Goal: Information Seeking & Learning: Find specific page/section

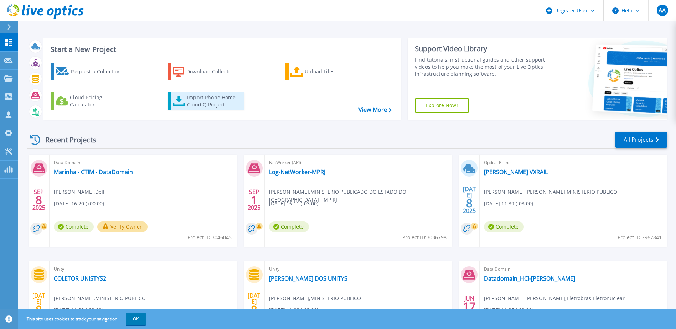
click at [210, 103] on div "Import Phone Home CloudIQ Project" at bounding box center [215, 101] width 56 height 14
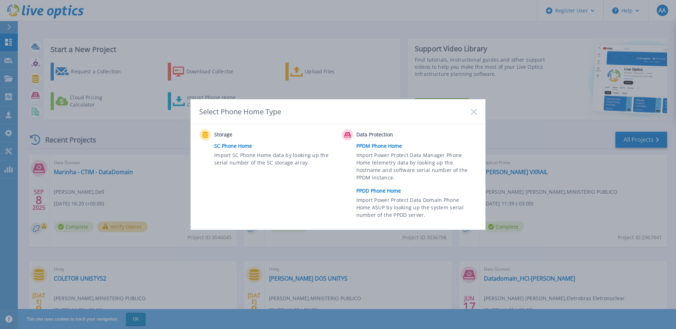
click at [475, 111] on rect at bounding box center [474, 112] width 6 height 6
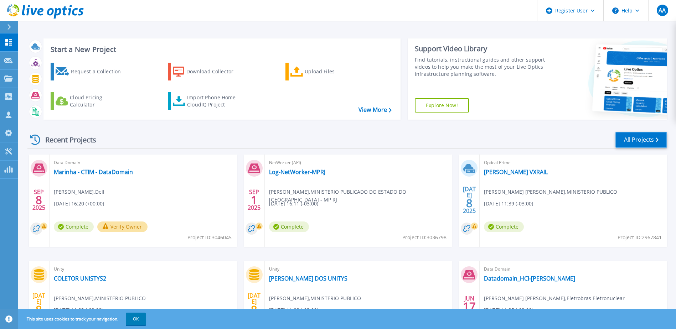
click at [627, 139] on link "All Projects" at bounding box center [642, 140] width 52 height 16
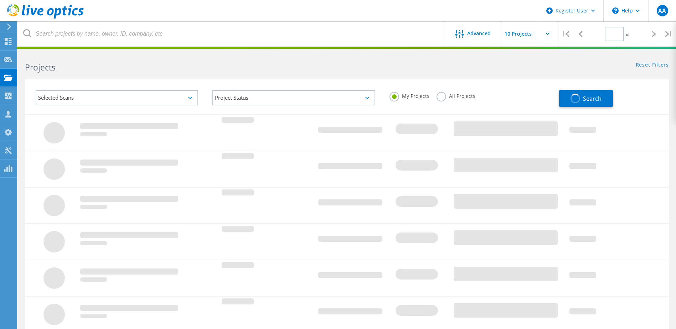
type input "1"
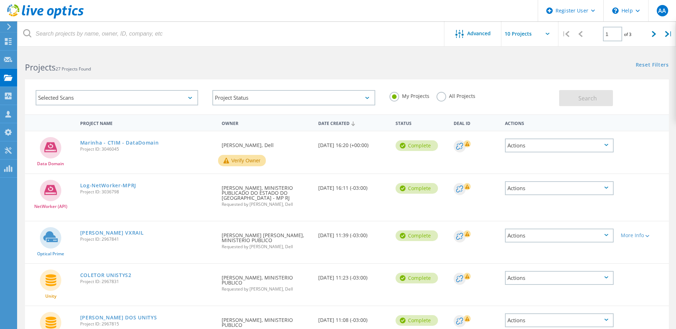
click at [121, 101] on div "Selected Scans" at bounding box center [117, 97] width 163 height 15
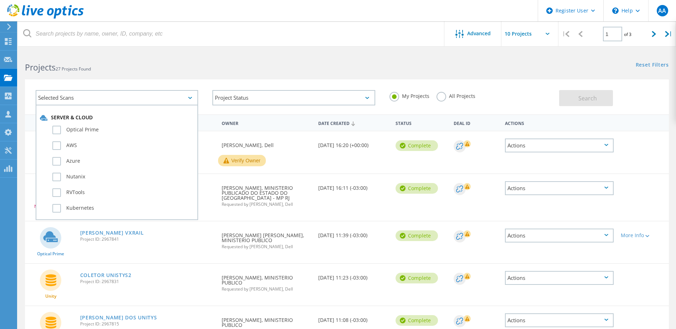
click at [239, 81] on div "Selected Scans Server & Cloud Optical Prime AWS Azure Nutanix RVTools Kubernete…" at bounding box center [347, 96] width 644 height 35
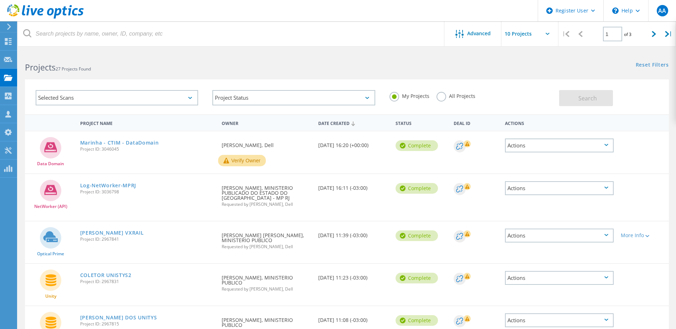
click at [441, 99] on label "All Projects" at bounding box center [456, 95] width 39 height 7
click at [0, 0] on input "All Projects" at bounding box center [0, 0] width 0 height 0
click at [580, 99] on span "Search" at bounding box center [588, 98] width 19 height 8
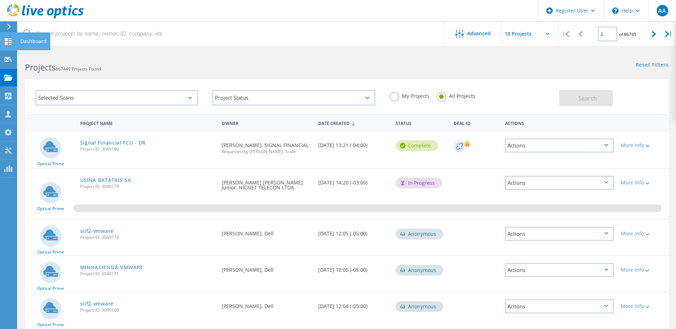
click at [7, 41] on use at bounding box center [8, 41] width 7 height 7
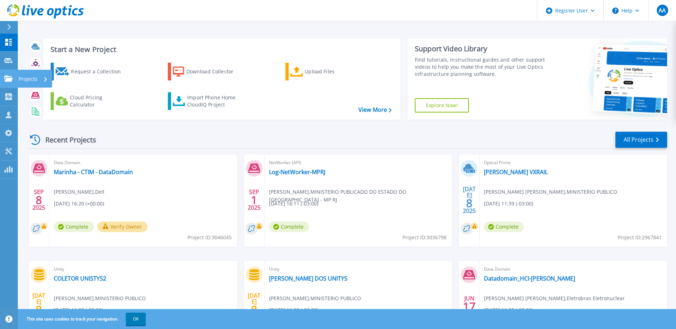
click at [29, 77] on p "Projects" at bounding box center [28, 79] width 19 height 19
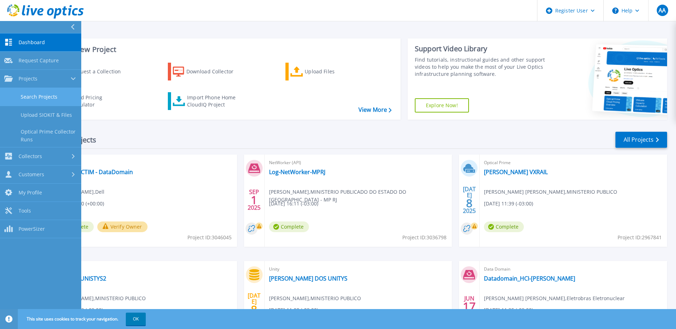
click at [31, 93] on link "Search Projects" at bounding box center [40, 97] width 81 height 18
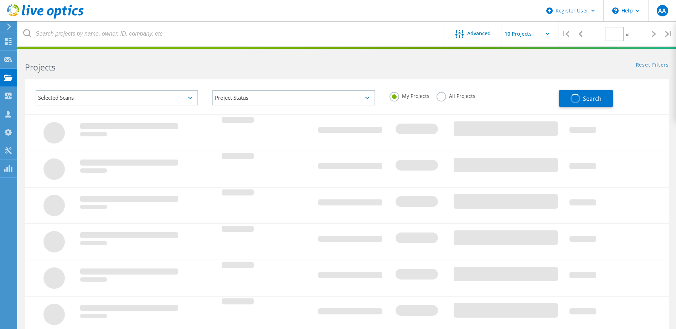
type input "1"
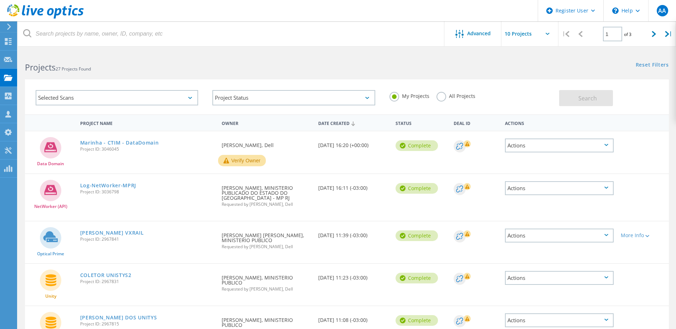
click at [142, 97] on div "Selected Scans" at bounding box center [117, 97] width 163 height 15
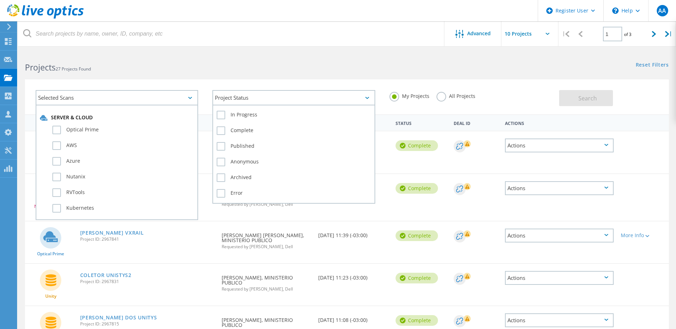
click at [219, 98] on div "Project Status" at bounding box center [293, 97] width 163 height 15
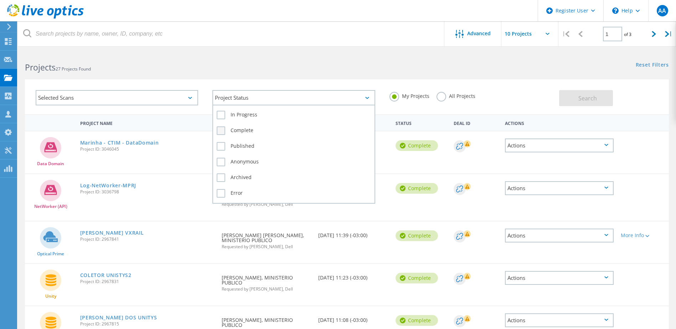
click at [222, 129] on label "Complete" at bounding box center [294, 131] width 154 height 9
click at [0, 0] on input "Complete" at bounding box center [0, 0] width 0 height 0
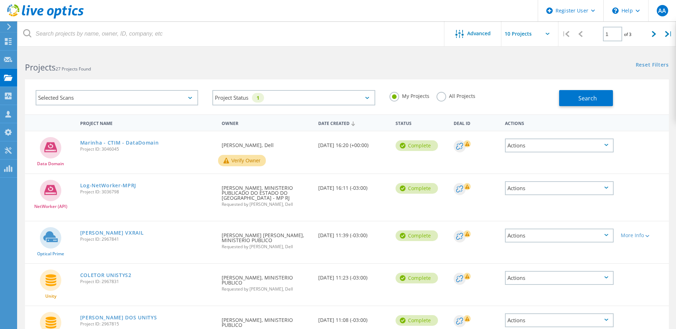
click at [304, 85] on div "Project Status 1 In Progress Complete Published Anonymous Archived Error" at bounding box center [293, 98] width 177 height 30
click at [191, 98] on icon at bounding box center [190, 98] width 4 height 2
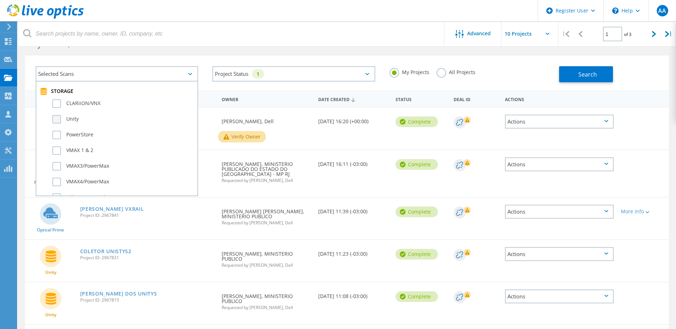
scroll to position [166, 0]
click at [57, 109] on label "Unity" at bounding box center [123, 111] width 142 height 9
click at [0, 0] on input "Unity" at bounding box center [0, 0] width 0 height 0
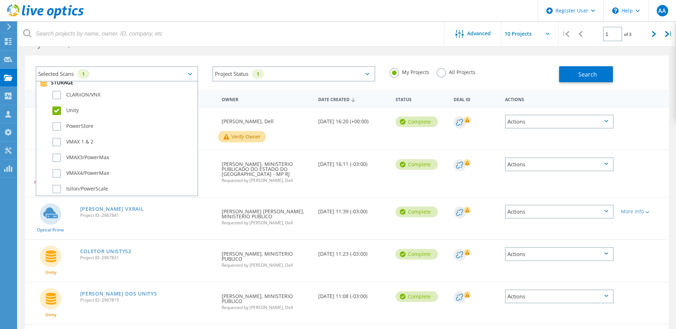
click at [142, 60] on div "Selected Scans 1 Server & Cloud Optical Prime AWS Azure Nutanix RVTools Kuberne…" at bounding box center [347, 73] width 644 height 35
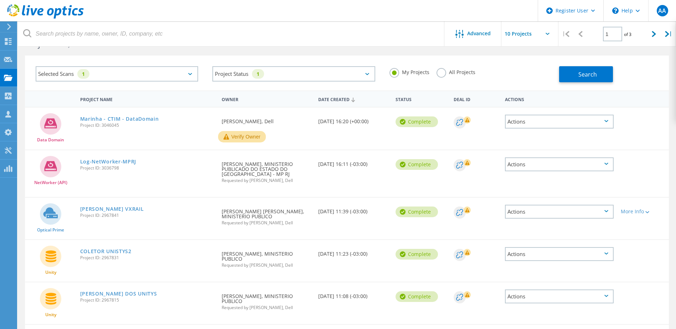
scroll to position [0, 0]
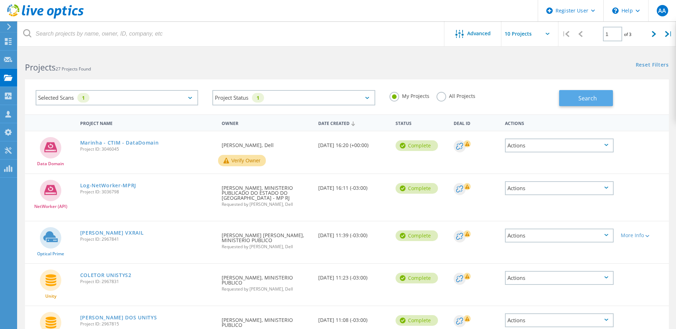
click at [597, 93] on button "Search" at bounding box center [586, 98] width 54 height 16
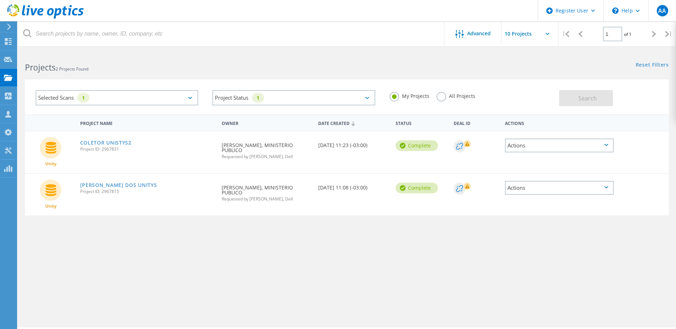
click at [523, 34] on input "text" at bounding box center [537, 33] width 71 height 25
click at [431, 61] on div "Reset Filters Show Filters" at bounding box center [511, 58] width 329 height 13
click at [476, 35] on span "Advanced" at bounding box center [479, 33] width 24 height 5
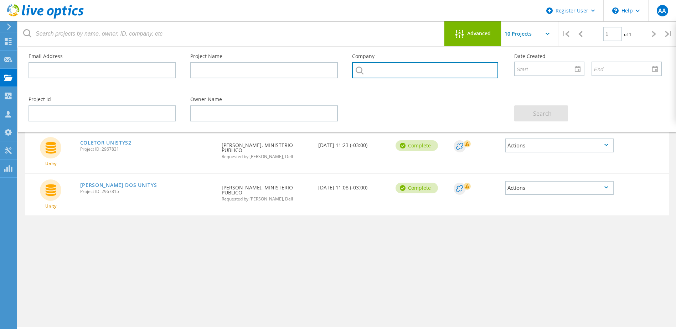
click at [388, 73] on input "text" at bounding box center [425, 70] width 146 height 16
type input "fiocruz"
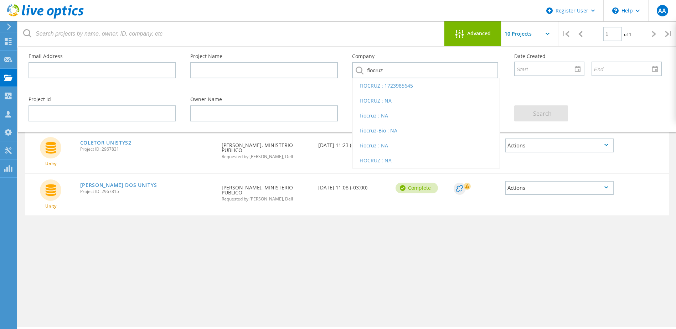
click at [448, 224] on div "Project Name Owner Date Created Status Deal Id Actions Unity COLETOR UNISTYS2 P…" at bounding box center [347, 206] width 644 height 185
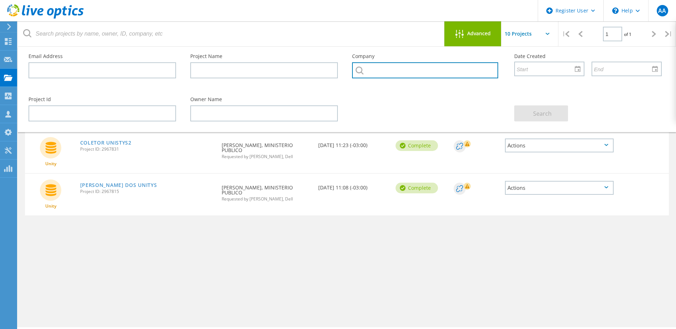
click at [390, 77] on input "text" at bounding box center [425, 70] width 146 height 16
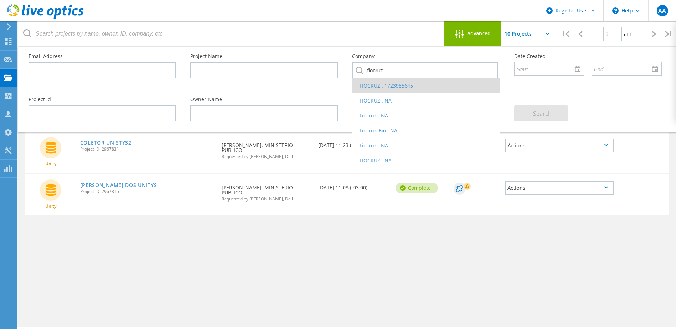
click at [389, 87] on li "FIOCRUZ : 1723985645" at bounding box center [426, 85] width 147 height 15
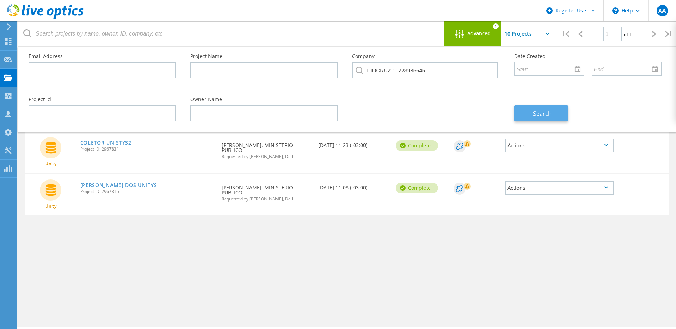
click at [543, 110] on span "Search" at bounding box center [542, 114] width 19 height 8
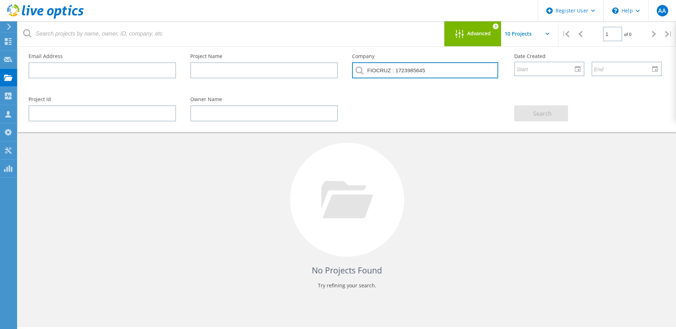
click at [442, 72] on input "FIOCRUZ : 1723985645" at bounding box center [425, 70] width 146 height 16
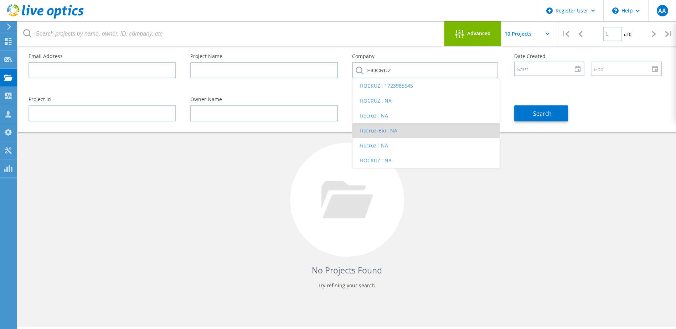
click at [387, 129] on li "Fiocruz-Bio : NA" at bounding box center [426, 130] width 147 height 15
type input "Fiocruz-Bio : NA"
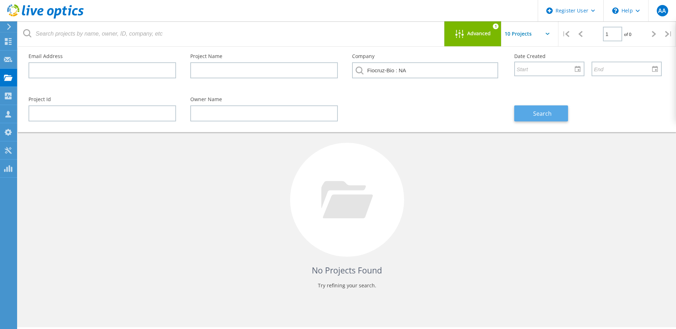
click at [538, 116] on span "Search" at bounding box center [542, 114] width 19 height 8
click at [31, 33] on icon at bounding box center [27, 33] width 8 height 8
click at [7, 42] on use at bounding box center [8, 41] width 7 height 7
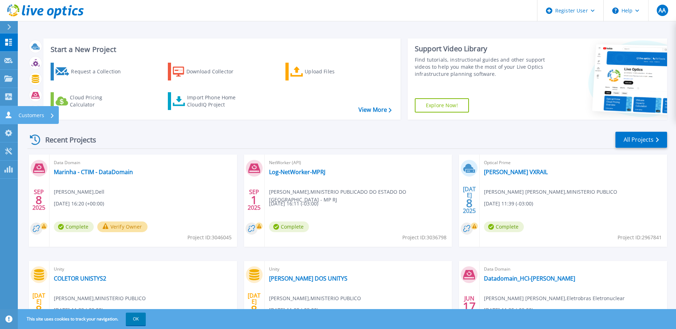
click at [28, 114] on p "Customers" at bounding box center [32, 115] width 26 height 19
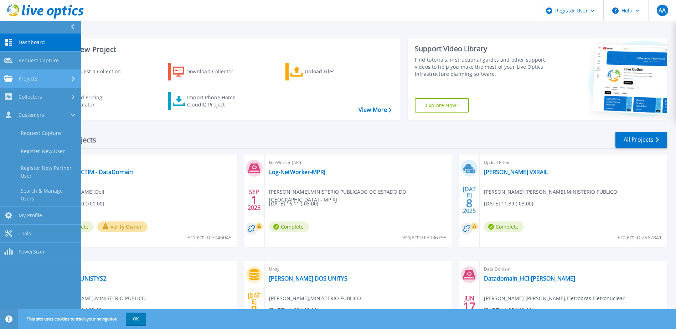
click at [30, 81] on span "Projects" at bounding box center [28, 79] width 19 height 6
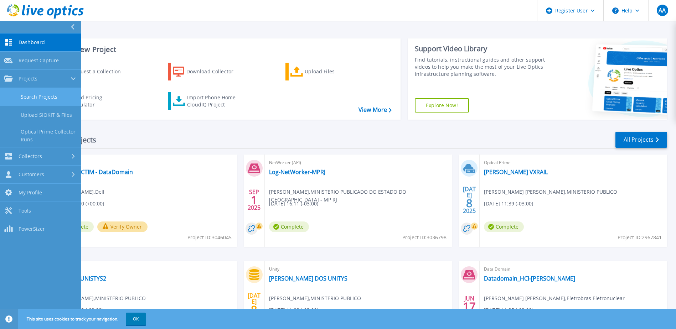
click at [27, 95] on link "Search Projects" at bounding box center [40, 97] width 81 height 18
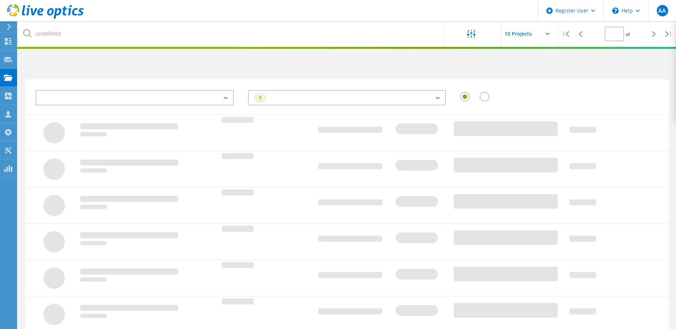
type input "1"
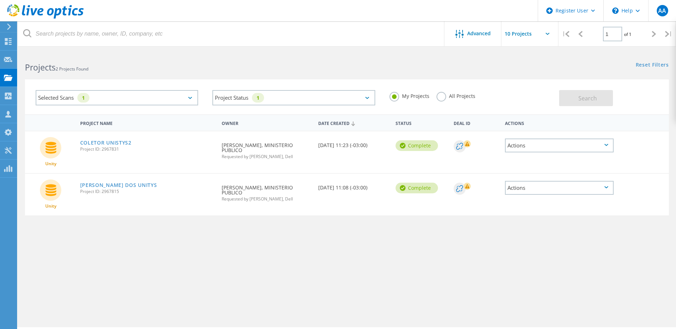
click at [189, 98] on icon at bounding box center [190, 98] width 4 height 2
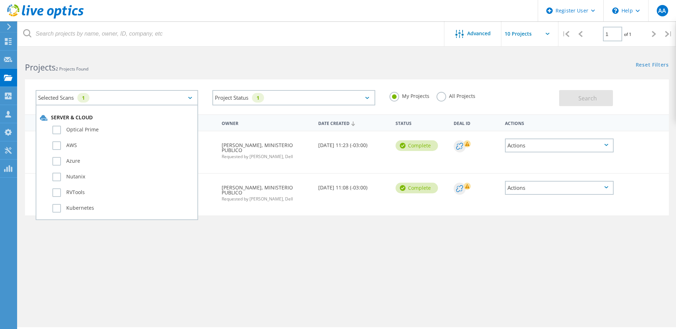
click at [519, 103] on div "My Projects All Projects" at bounding box center [471, 96] width 177 height 26
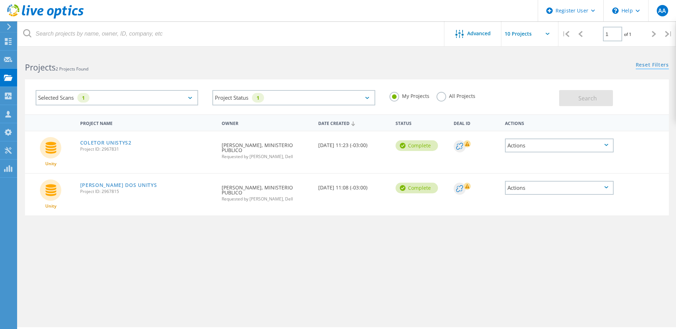
click at [661, 65] on link "Reset Filters" at bounding box center [652, 65] width 33 height 6
click at [648, 66] on link "Reset Filters" at bounding box center [652, 65] width 33 height 6
click at [595, 98] on span "Search" at bounding box center [588, 98] width 19 height 8
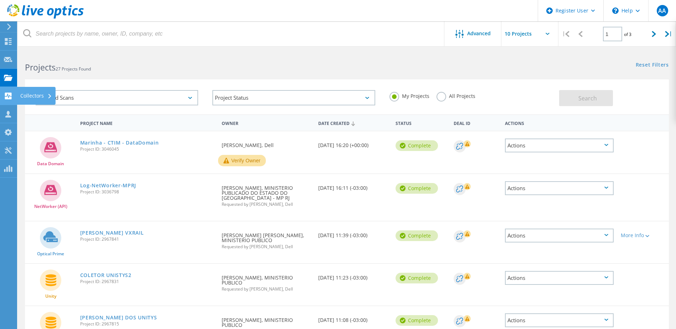
click at [31, 94] on div "Collectors" at bounding box center [36, 95] width 32 height 5
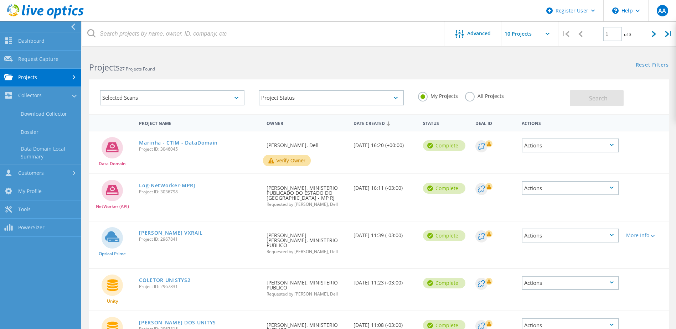
click at [41, 81] on link "Projects" at bounding box center [40, 78] width 81 height 18
click at [38, 96] on link "Search Projects" at bounding box center [40, 96] width 81 height 18
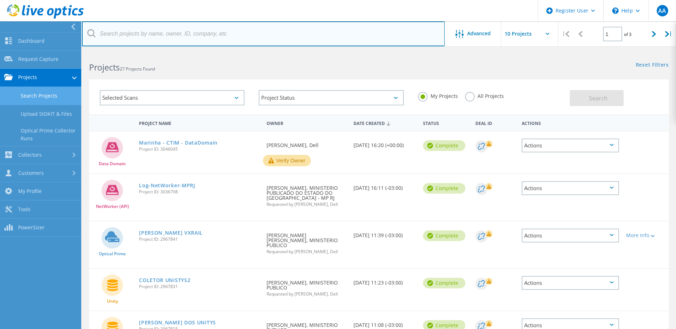
click at [137, 34] on input "text" at bounding box center [263, 33] width 363 height 25
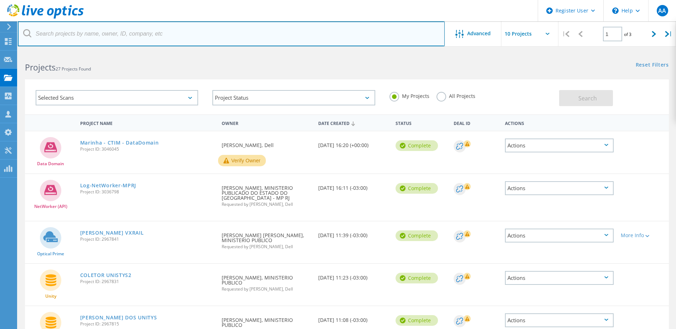
click at [129, 36] on input "text" at bounding box center [231, 33] width 427 height 25
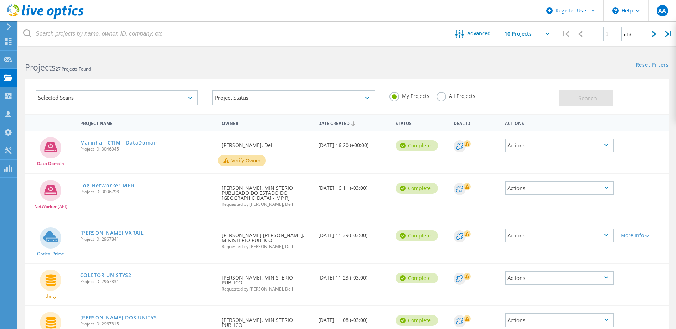
click at [440, 95] on label "All Projects" at bounding box center [456, 95] width 39 height 7
click at [0, 0] on input "All Projects" at bounding box center [0, 0] width 0 height 0
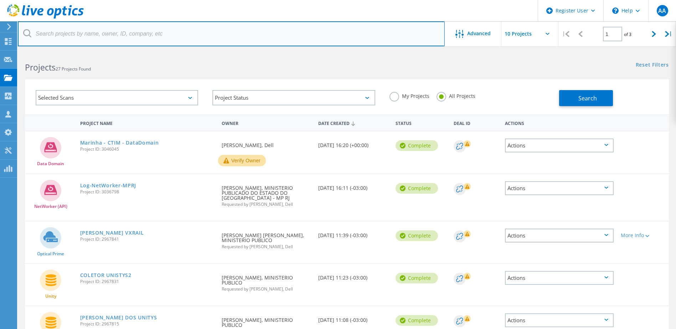
click at [119, 31] on input "text" at bounding box center [231, 33] width 427 height 25
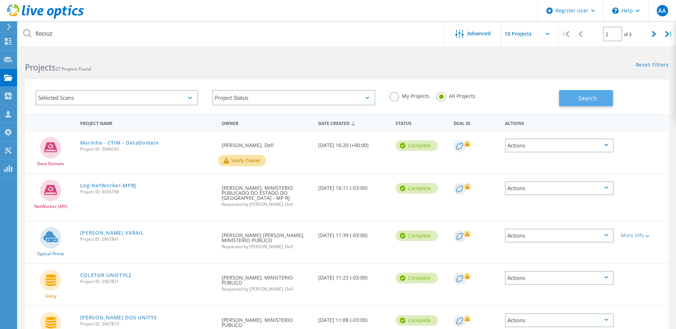
click at [591, 96] on span "Search" at bounding box center [588, 98] width 19 height 8
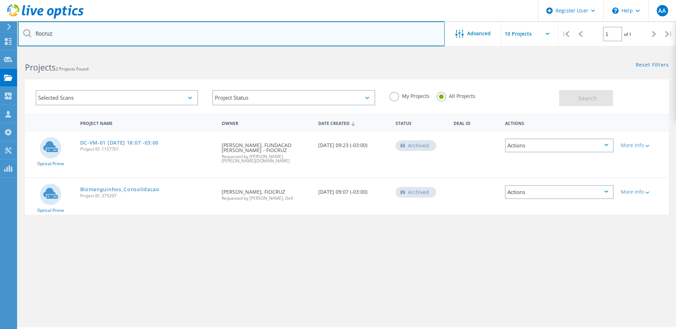
click at [102, 37] on input "fiocruz" at bounding box center [231, 33] width 427 height 25
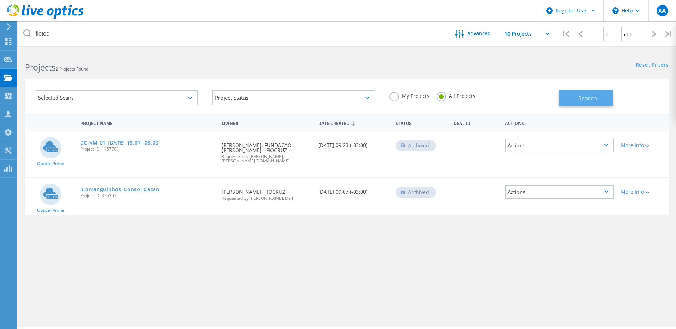
click at [580, 98] on span "Search" at bounding box center [588, 98] width 19 height 8
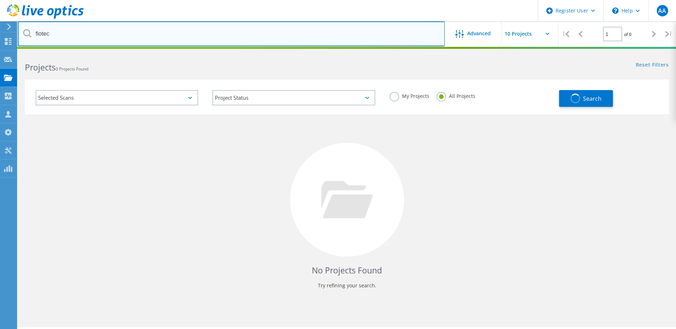
click at [106, 37] on input "fiotec" at bounding box center [231, 33] width 427 height 25
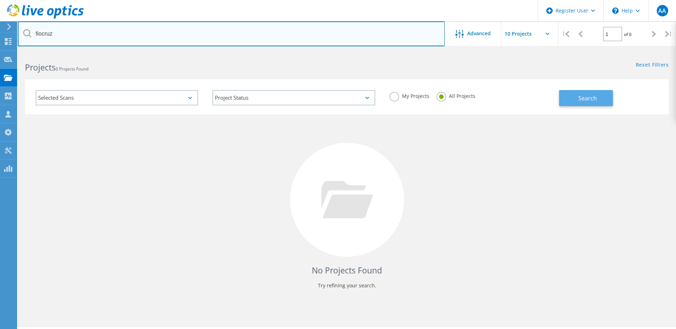
type input "fiocruz"
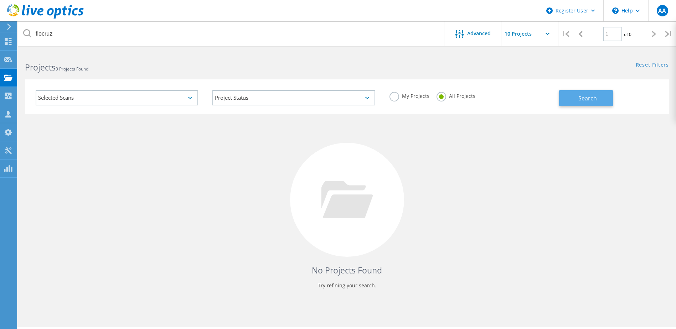
click at [578, 100] on button "Search" at bounding box center [586, 98] width 54 height 16
